Goal: Transaction & Acquisition: Purchase product/service

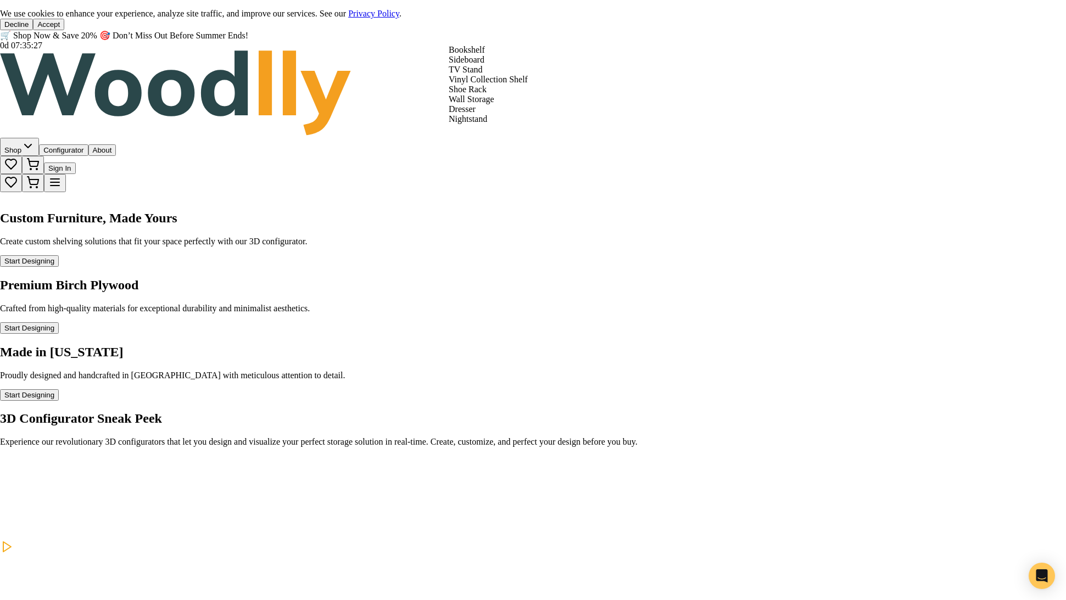
click at [476, 55] on div "Bookshelf" at bounding box center [488, 50] width 79 height 10
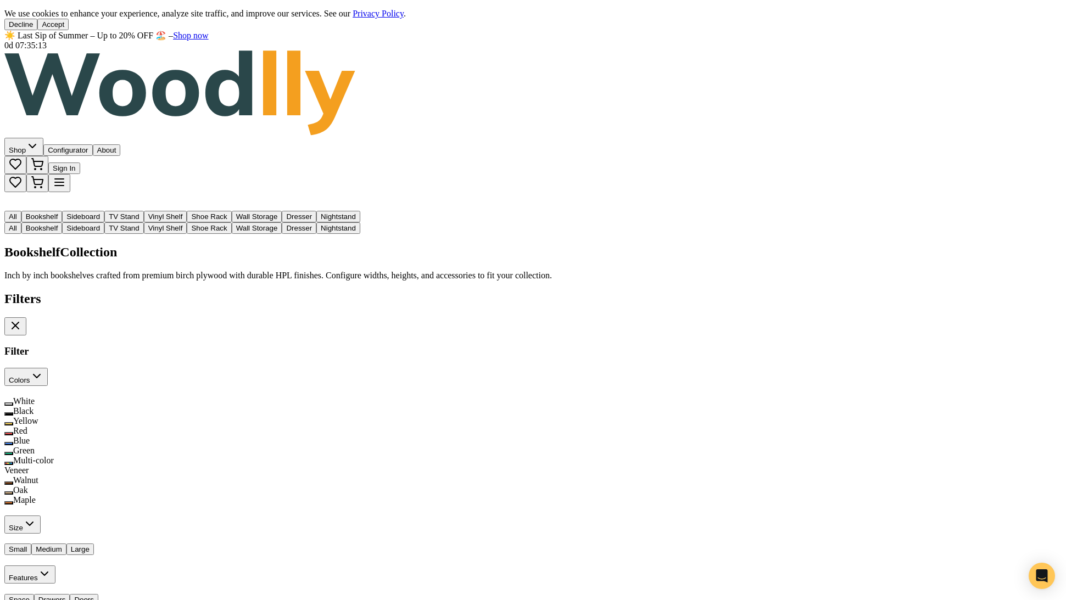
click at [104, 211] on button "Sideboard" at bounding box center [83, 217] width 42 height 12
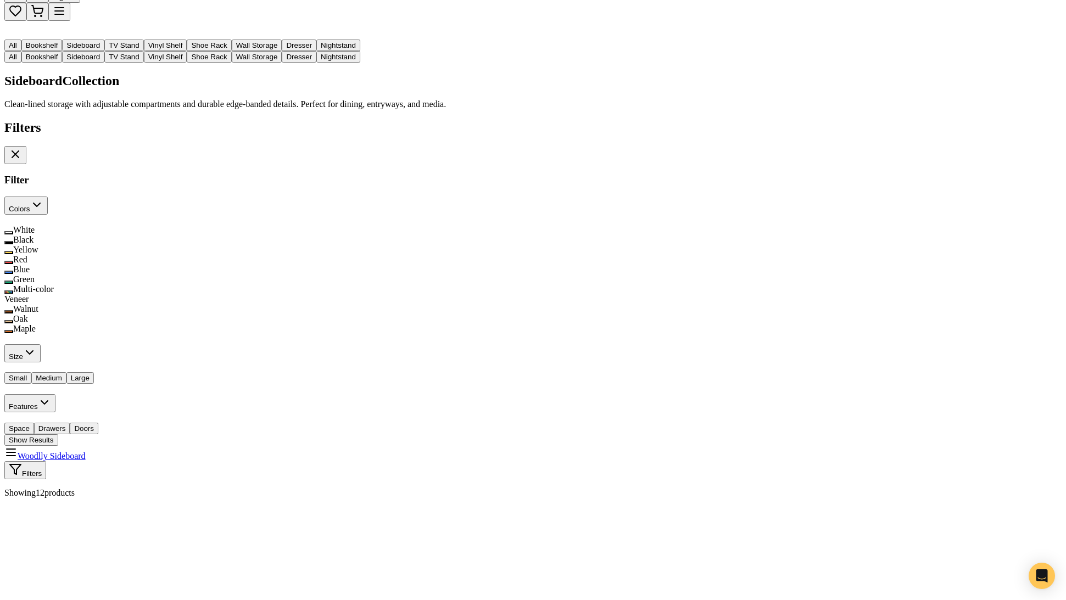
scroll to position [190, 0]
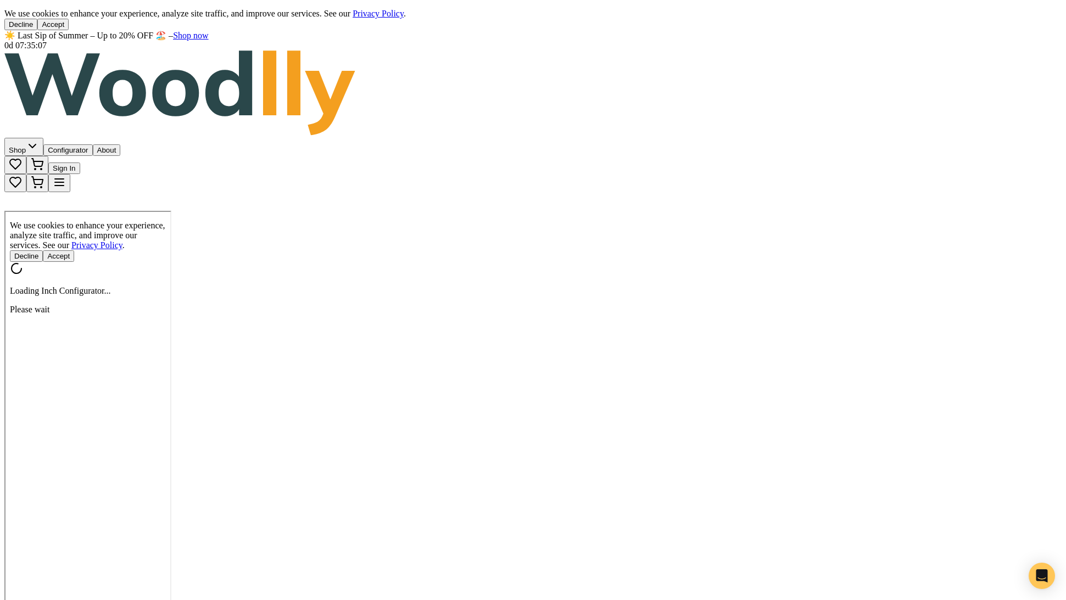
type input "56"
type input "2"
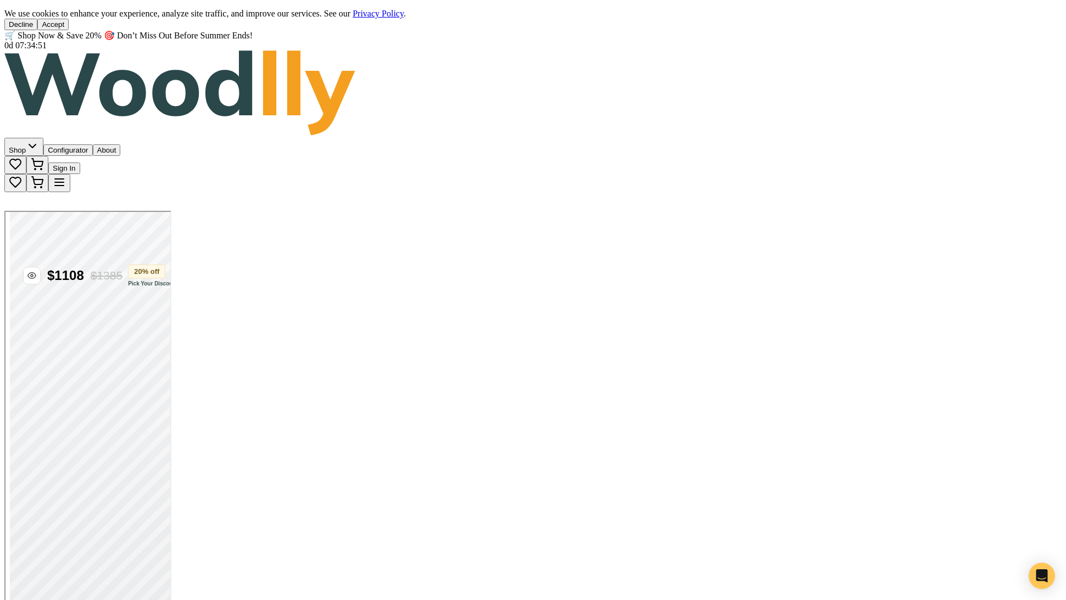
click at [71, 336] on button "Style 2" at bounding box center [55, 342] width 31 height 12
click at [40, 336] on button "Style 1" at bounding box center [24, 342] width 31 height 12
drag, startPoint x: 999, startPoint y: 408, endPoint x: 1070, endPoint y: 406, distance: 70.9
type input "72"
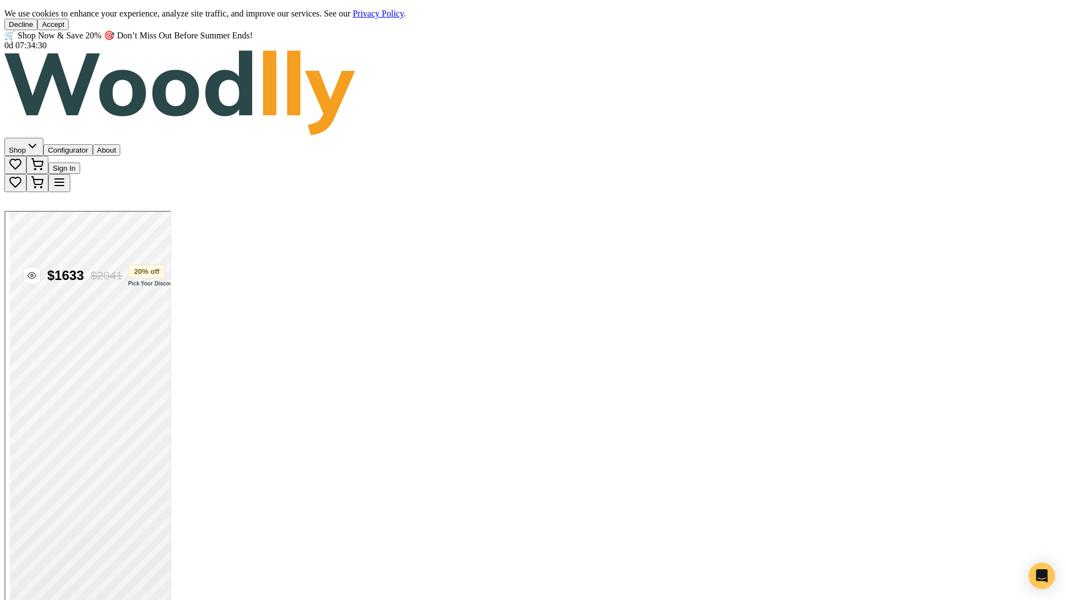
type input "2"
drag, startPoint x: 915, startPoint y: 451, endPoint x: 920, endPoint y: 453, distance: 5.7
click at [81, 444] on input "range" at bounding box center [45, 439] width 71 height 9
